Goal: Navigation & Orientation: Understand site structure

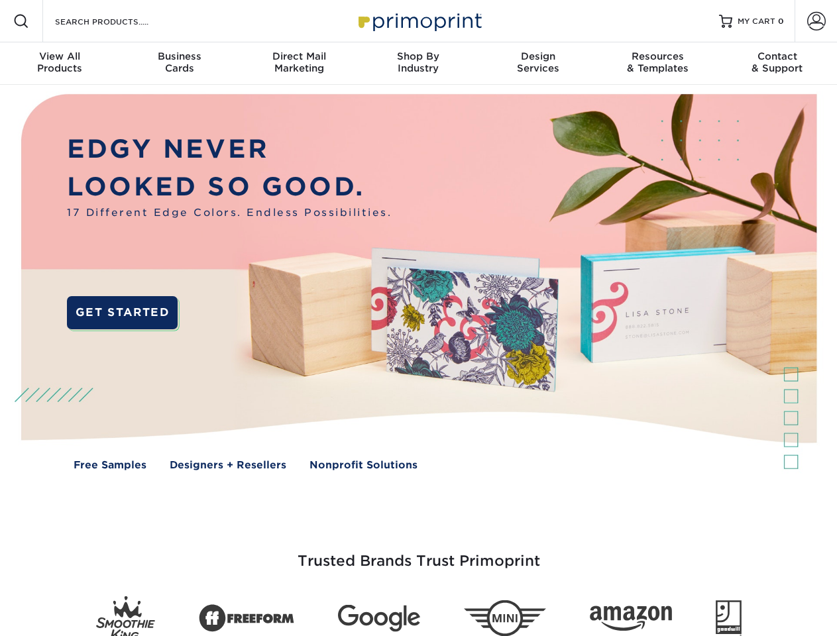
click at [418, 318] on img at bounding box center [418, 292] width 828 height 414
click at [21, 21] on span at bounding box center [21, 21] width 16 height 16
click at [816, 21] on span at bounding box center [816, 21] width 19 height 19
click at [60, 64] on div "View All Products" at bounding box center [59, 62] width 119 height 24
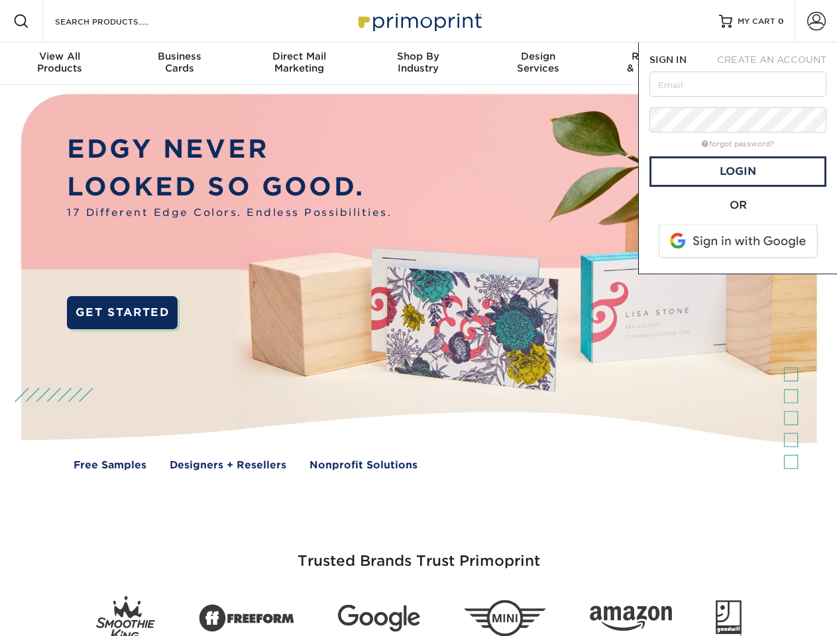
click at [179, 64] on div "Business Cards" at bounding box center [178, 62] width 119 height 24
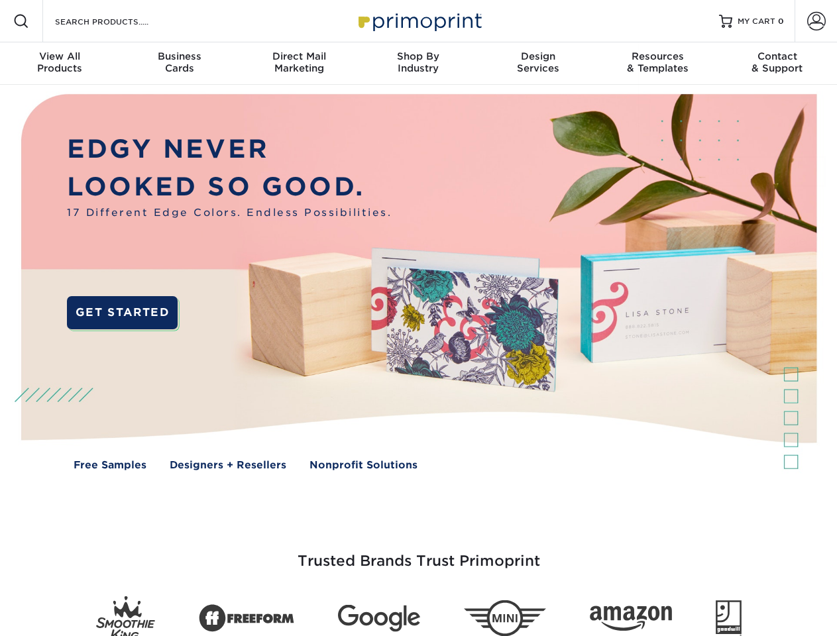
click at [299, 64] on div "Direct Mail Marketing" at bounding box center [298, 62] width 119 height 24
click at [418, 64] on div "Shop By Industry" at bounding box center [417, 62] width 119 height 24
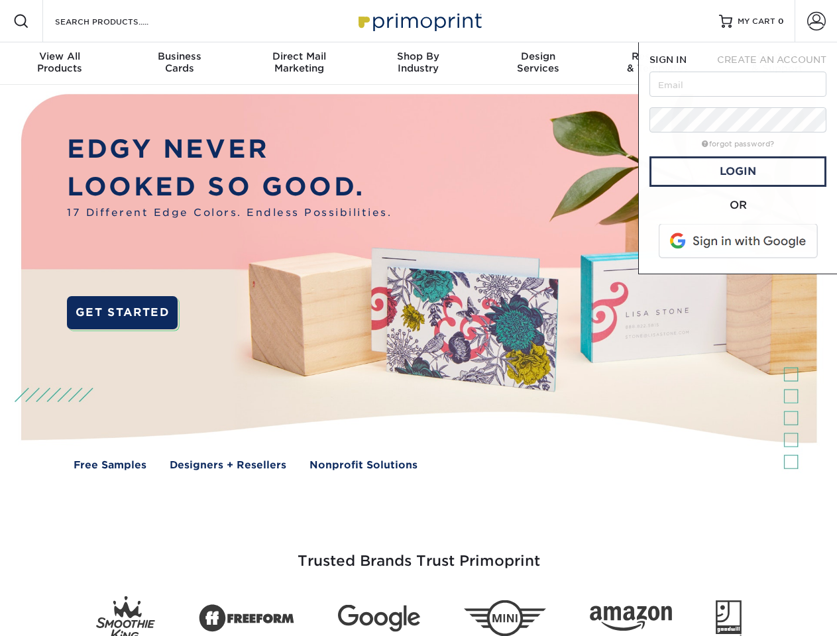
click at [538, 64] on div "Design Services" at bounding box center [537, 62] width 119 height 24
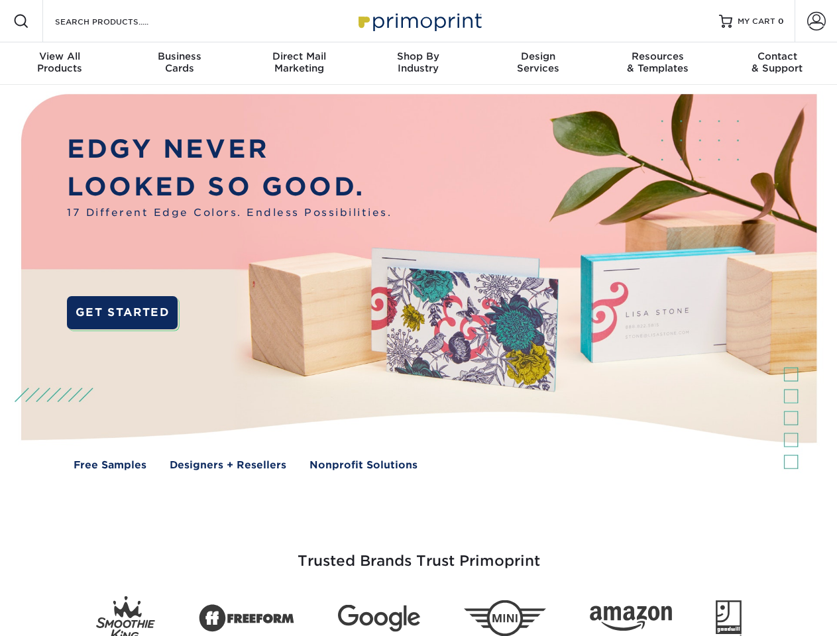
click at [657, 64] on span "SIGN IN" at bounding box center [667, 59] width 37 height 11
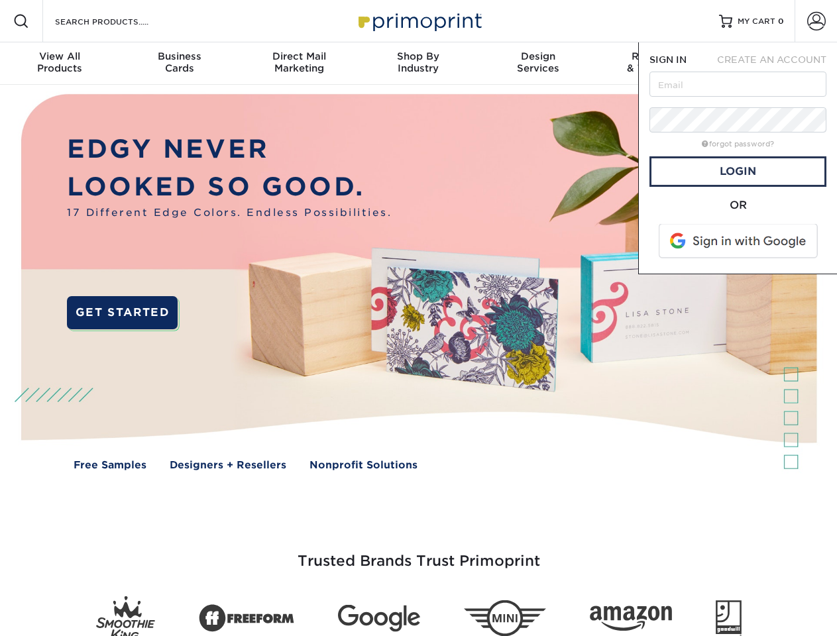
click at [777, 64] on div "Contact & Support" at bounding box center [776, 62] width 119 height 24
